Goal: Find specific page/section: Find specific page/section

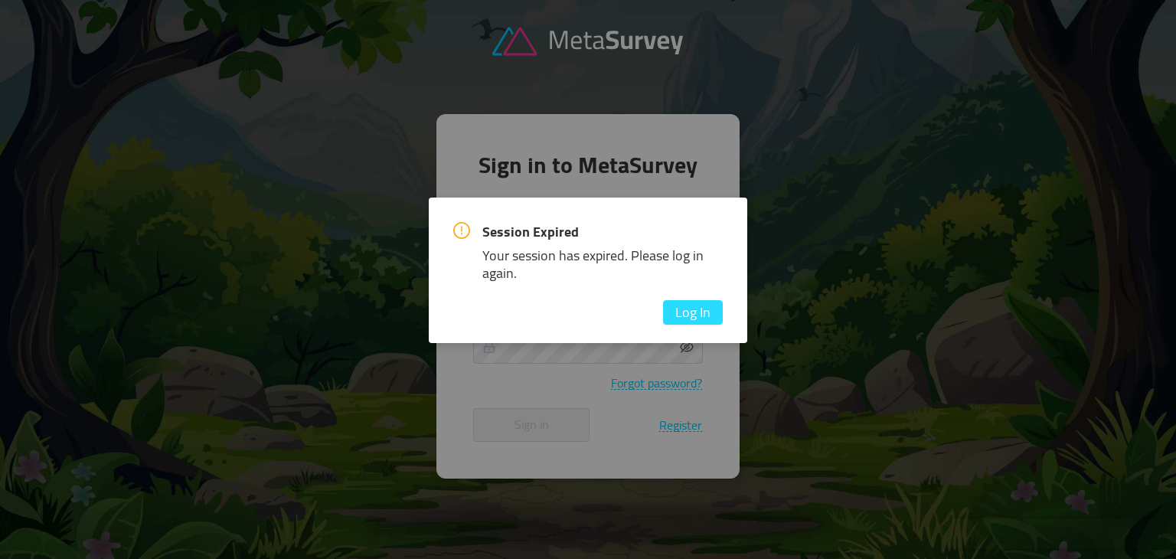
type input "[PERSON_NAME][EMAIL_ADDRESS][DOMAIN_NAME]"
click at [689, 310] on button "Log In" at bounding box center [693, 312] width 60 height 24
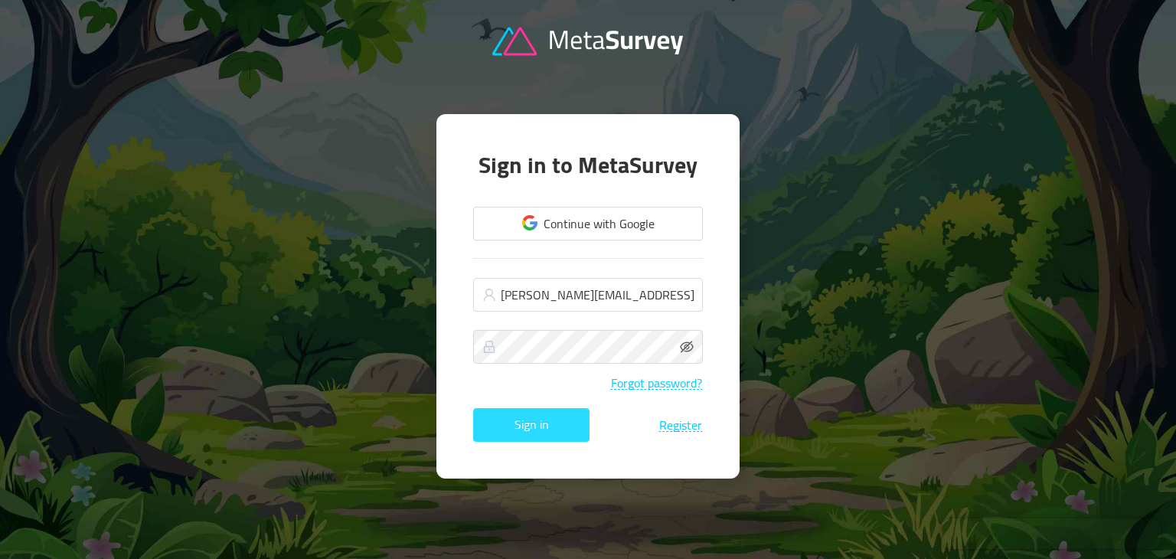
click at [531, 426] on button "Sign in" at bounding box center [531, 425] width 116 height 34
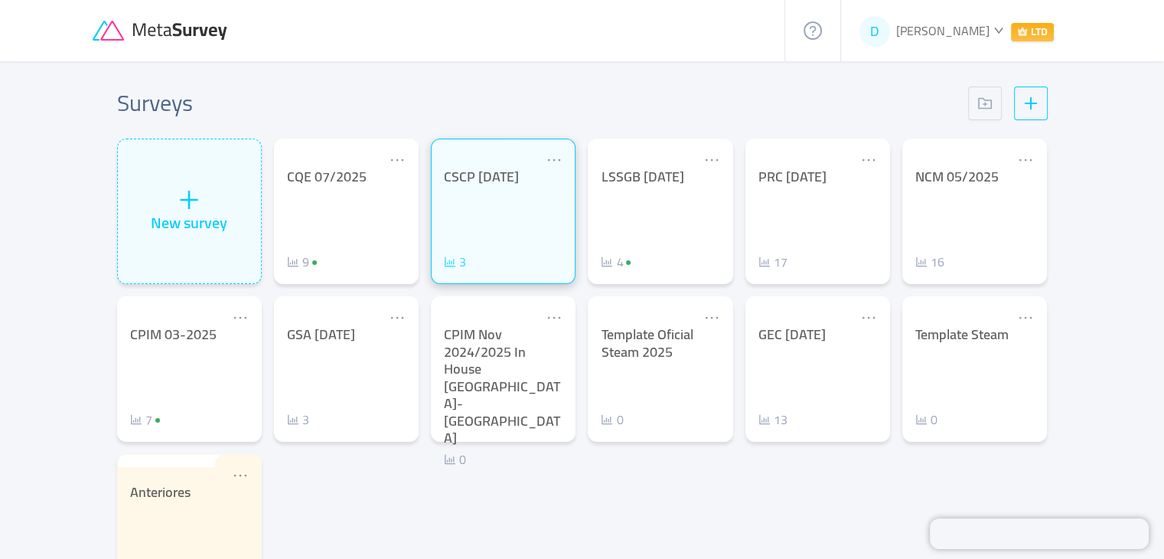
click at [455, 264] on icon "icon: bar-chart" at bounding box center [450, 262] width 12 height 12
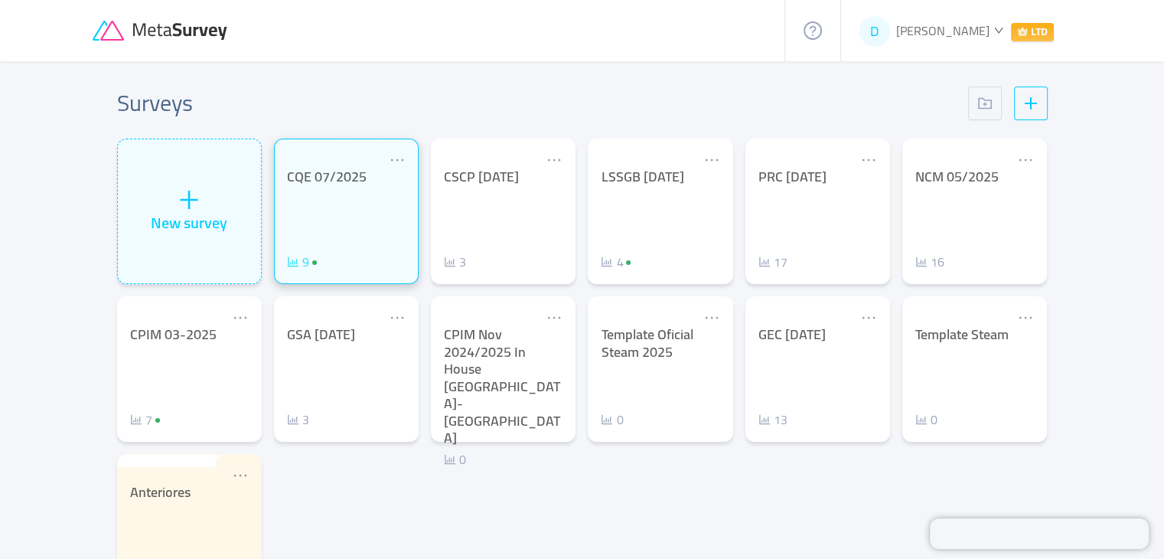
click at [305, 260] on span "9" at bounding box center [305, 261] width 7 height 23
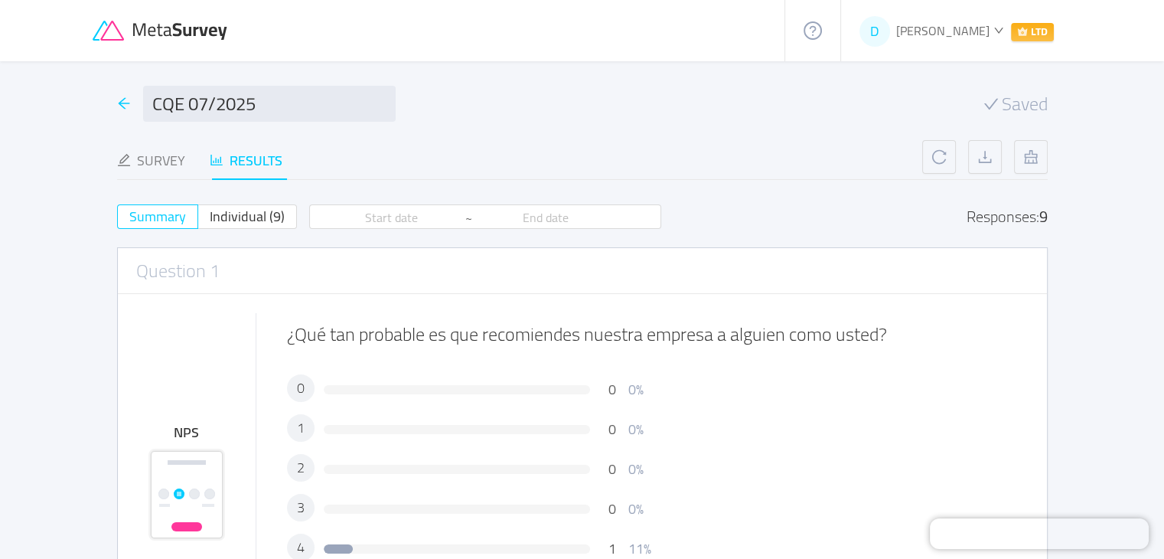
click at [123, 105] on icon "icon: arrow-left" at bounding box center [124, 103] width 14 height 14
